Goal: Information Seeking & Learning: Learn about a topic

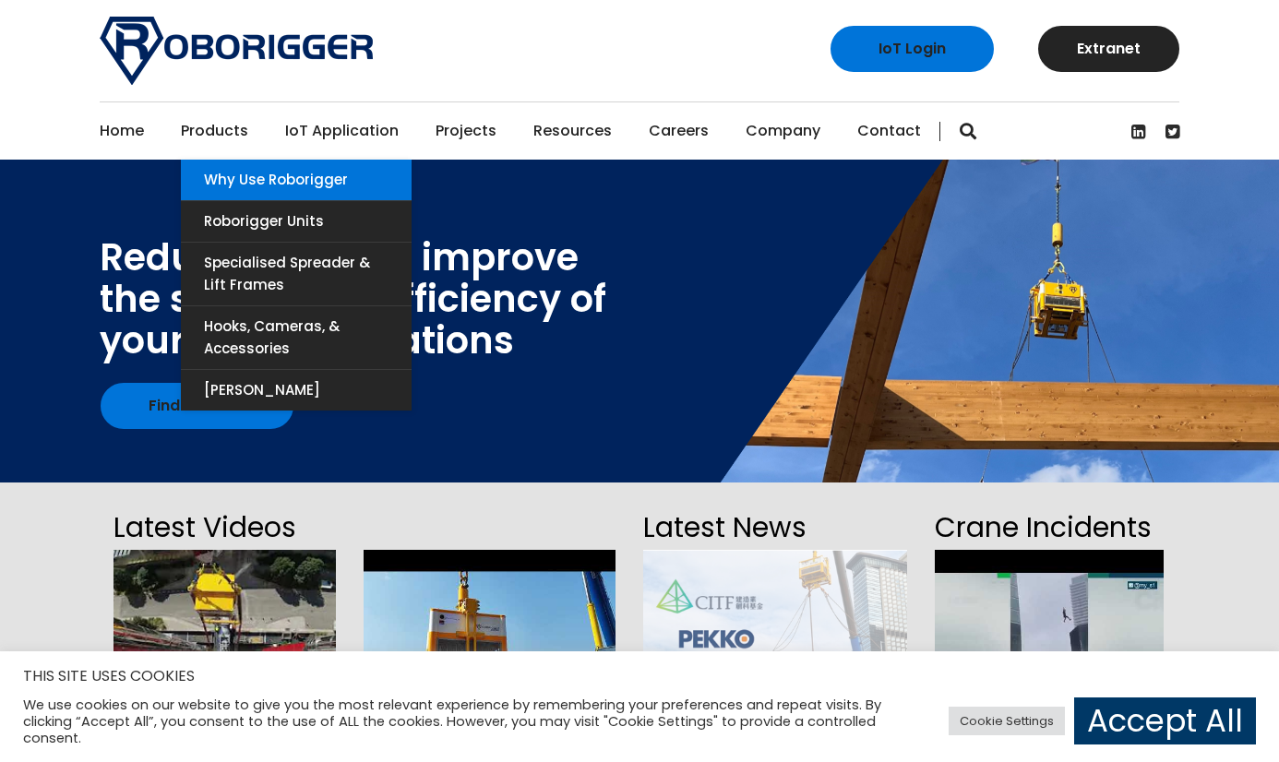
click at [221, 180] on link "Why use Roborigger" at bounding box center [296, 180] width 231 height 41
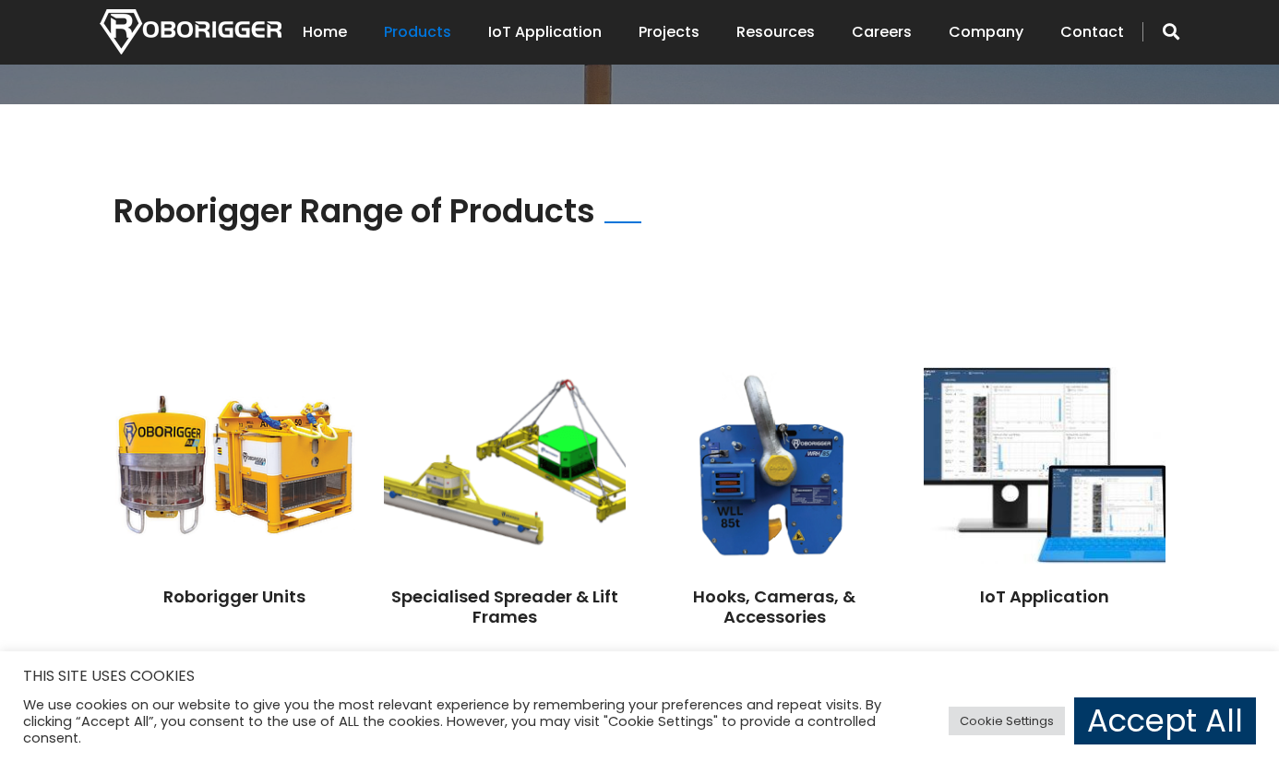
scroll to position [1292, 0]
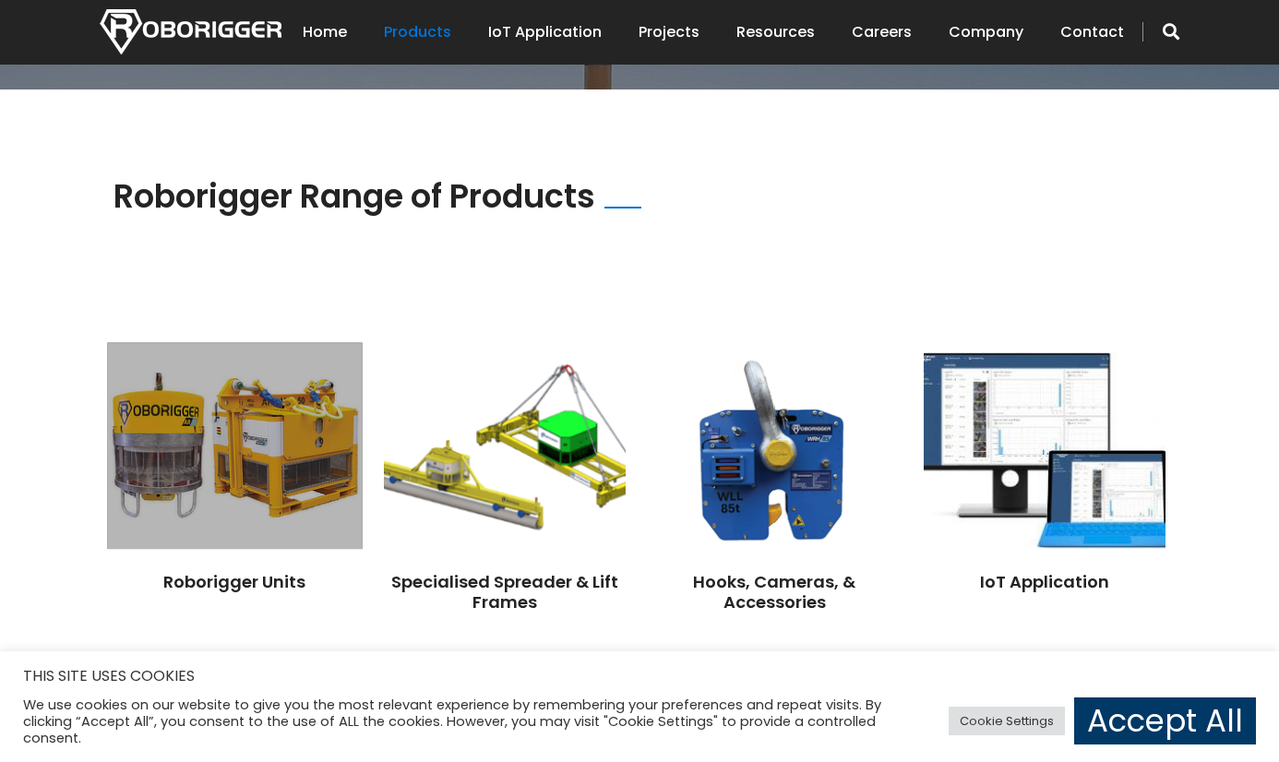
click at [311, 440] on img at bounding box center [234, 446] width 255 height 207
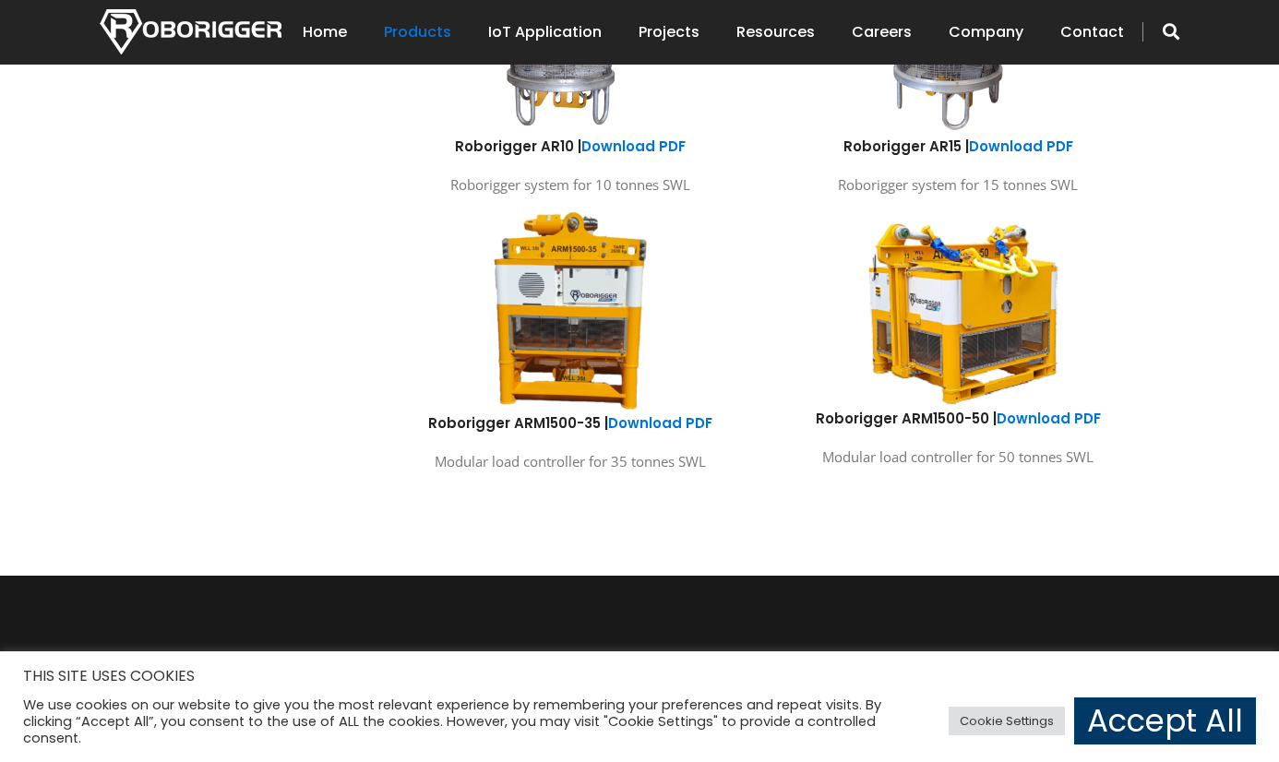
scroll to position [1200, 0]
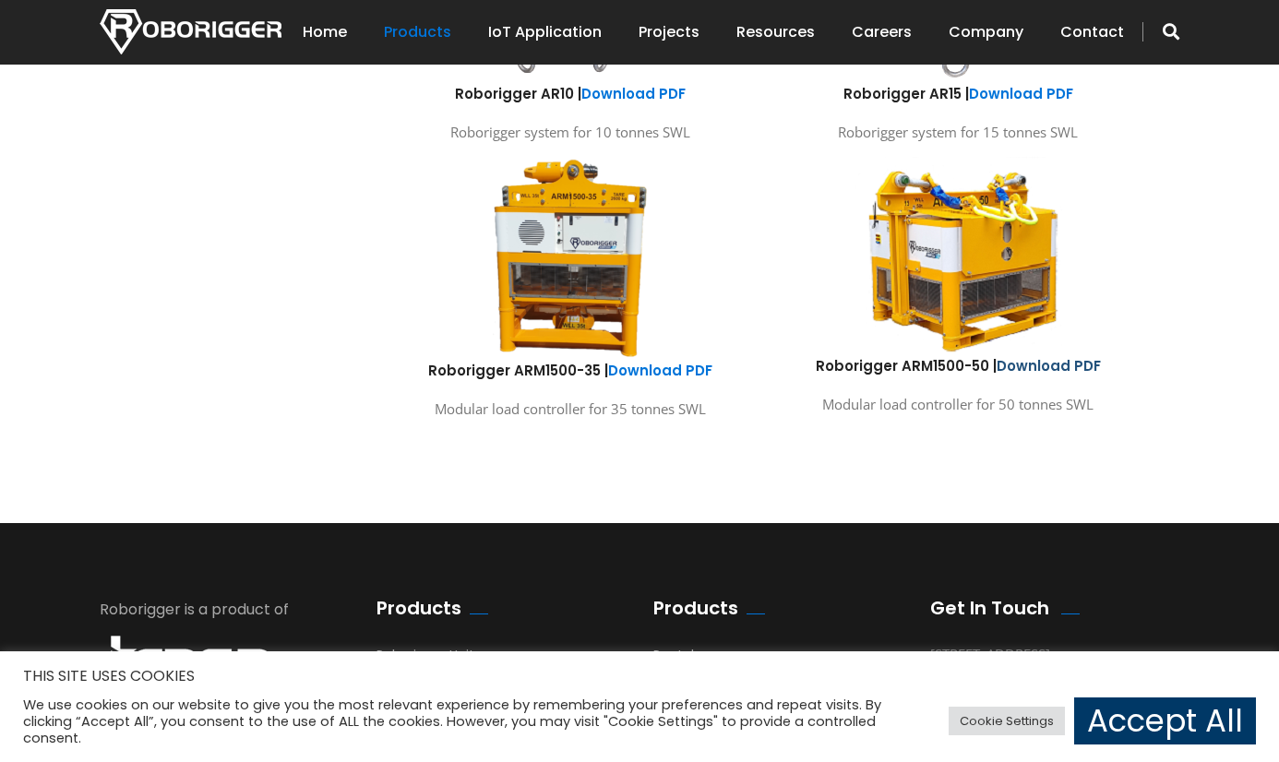
click at [1035, 362] on link "Download PDF" at bounding box center [1049, 365] width 104 height 19
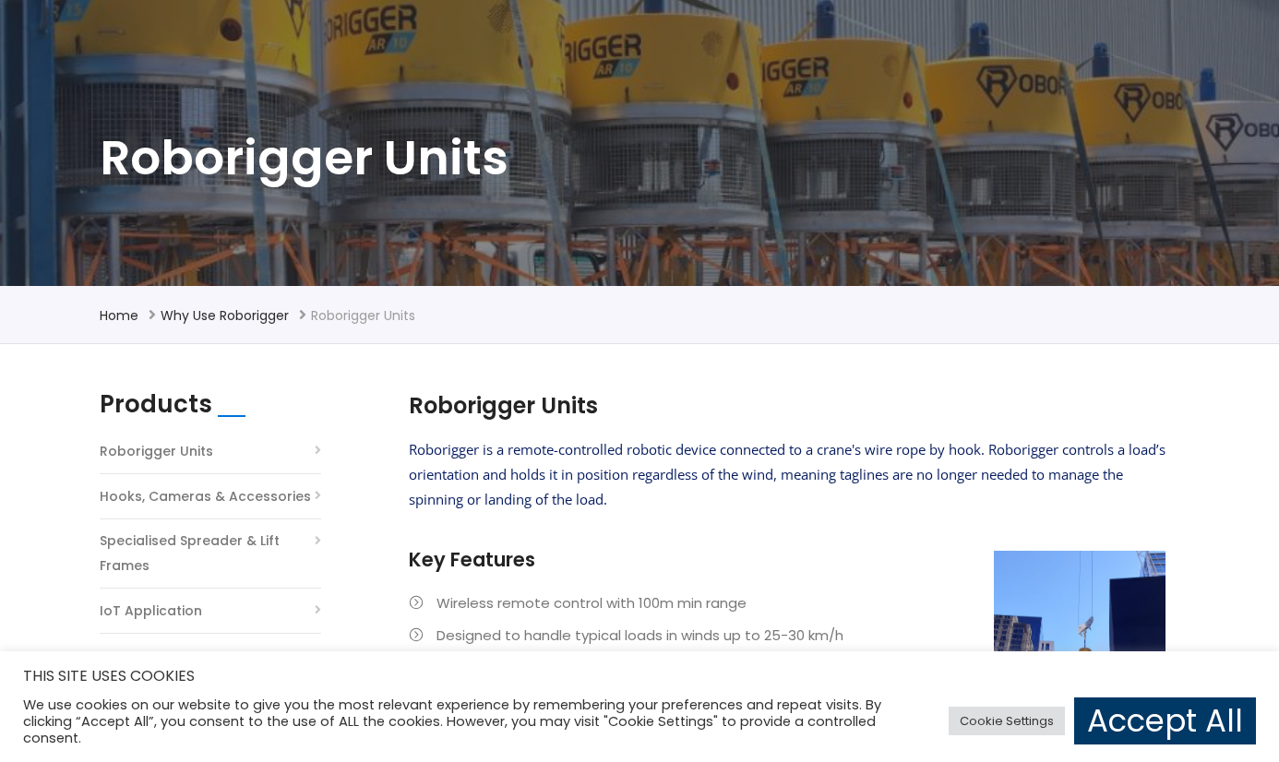
scroll to position [0, 0]
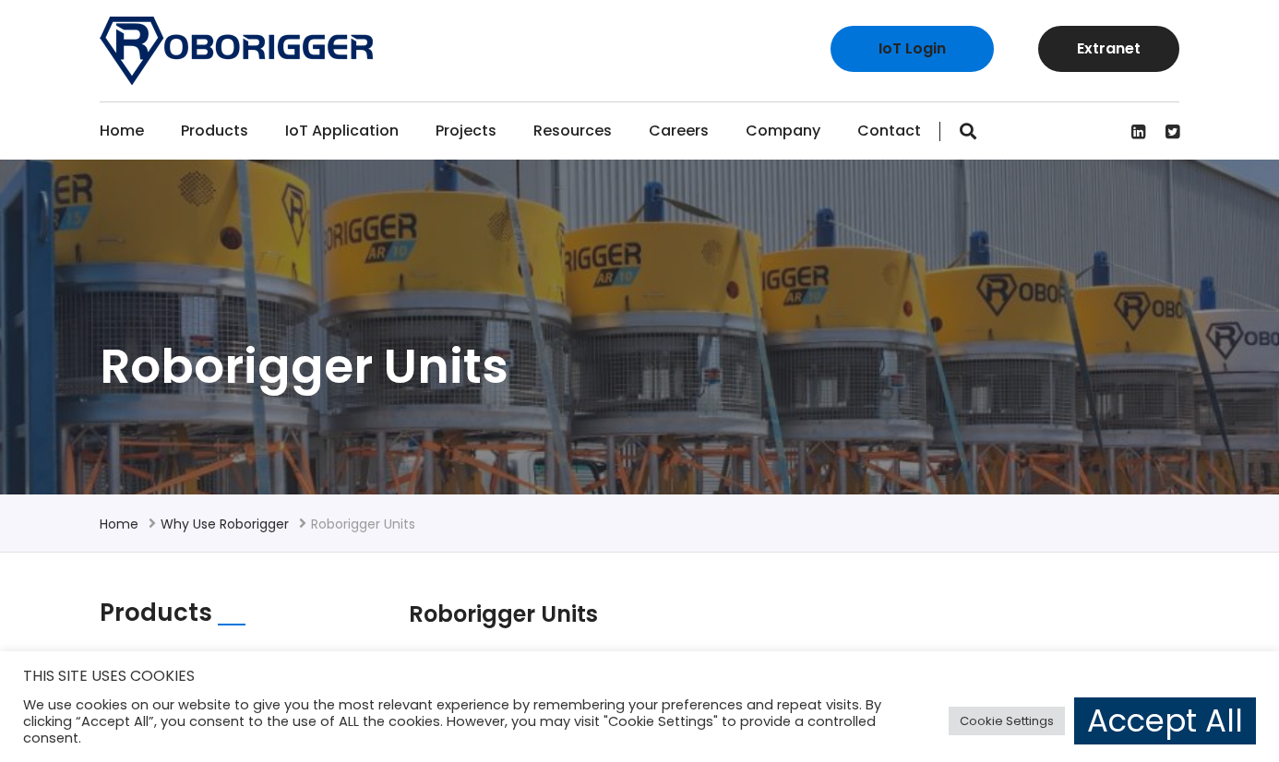
click at [356, 127] on link "IoT Application" at bounding box center [342, 130] width 114 height 57
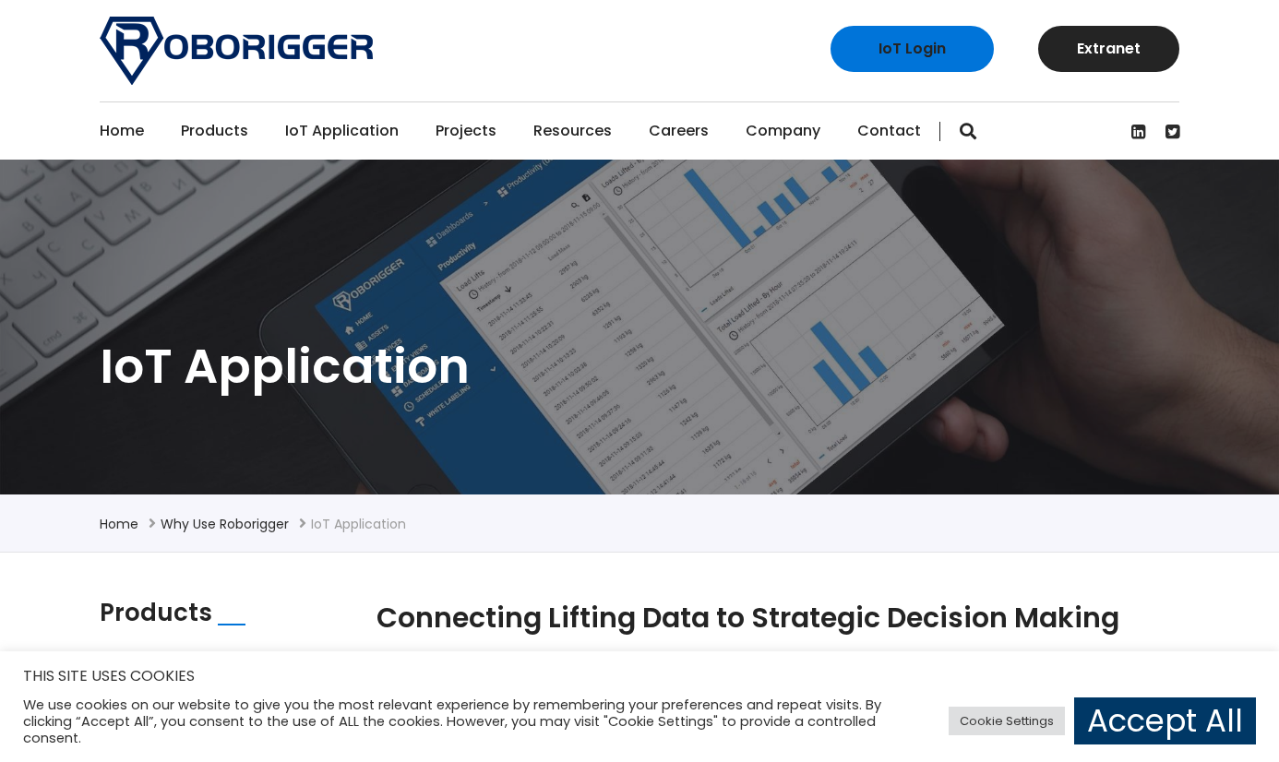
click at [462, 146] on link "Projects" at bounding box center [466, 130] width 61 height 57
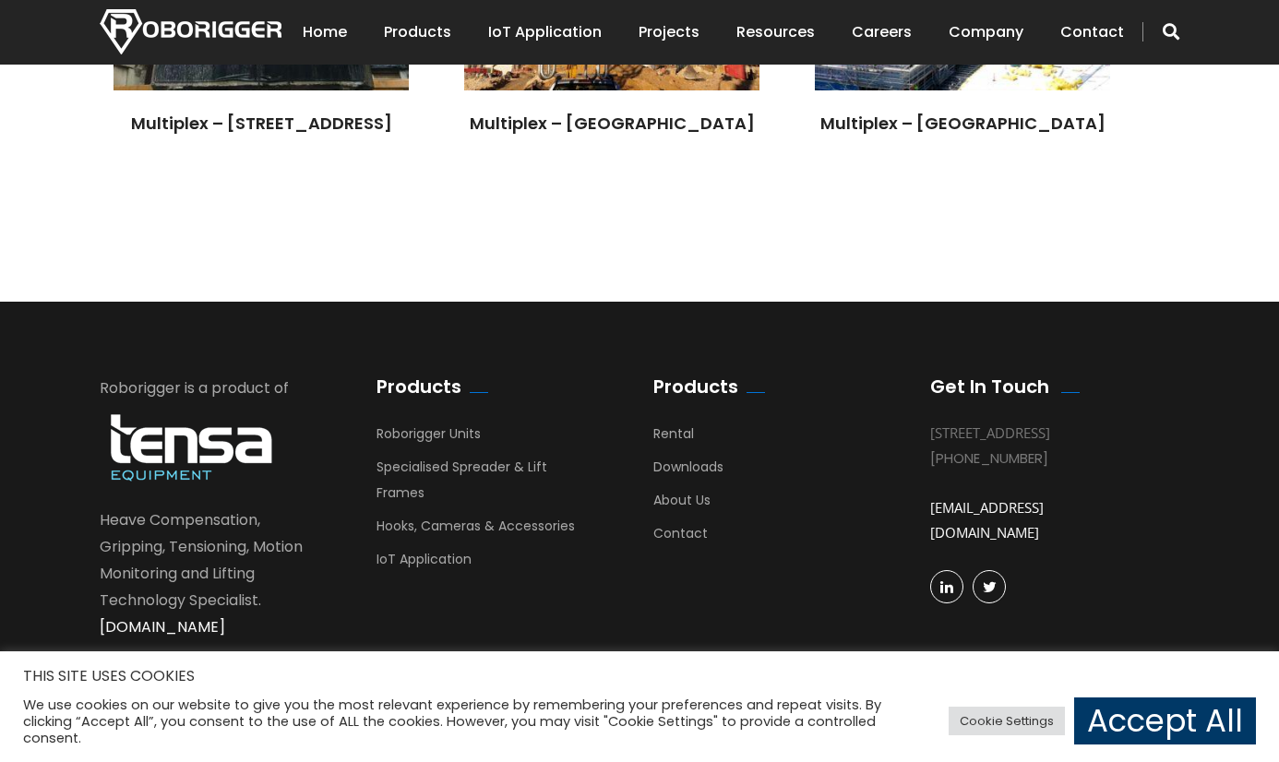
scroll to position [5000, 0]
